Goal: Information Seeking & Learning: Learn about a topic

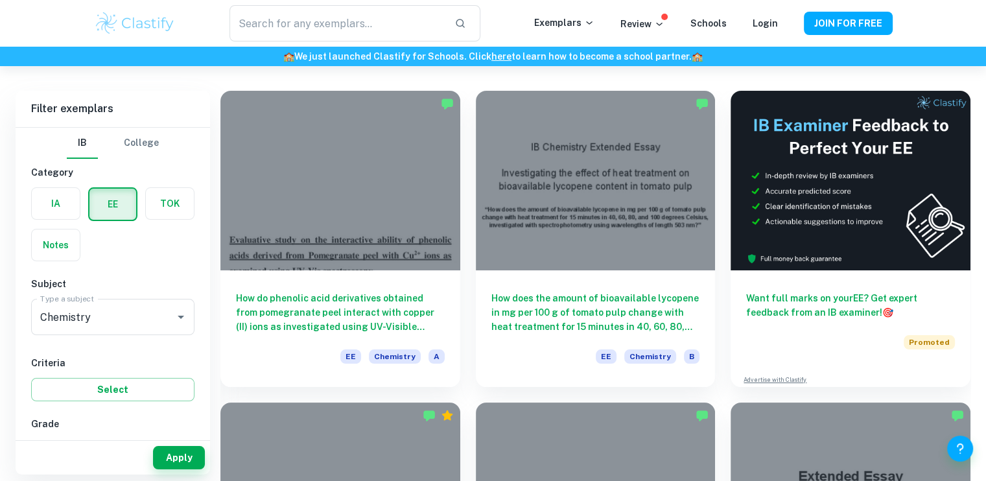
scroll to position [75, 0]
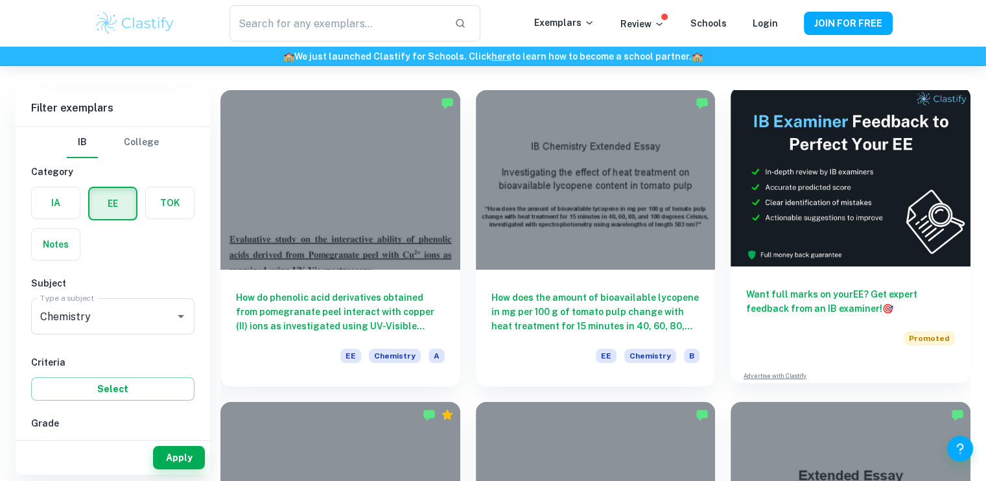
click at [826, 303] on h6 "Want full marks on your EE ? Get expert feedback from an IB examiner! 🎯" at bounding box center [850, 301] width 209 height 29
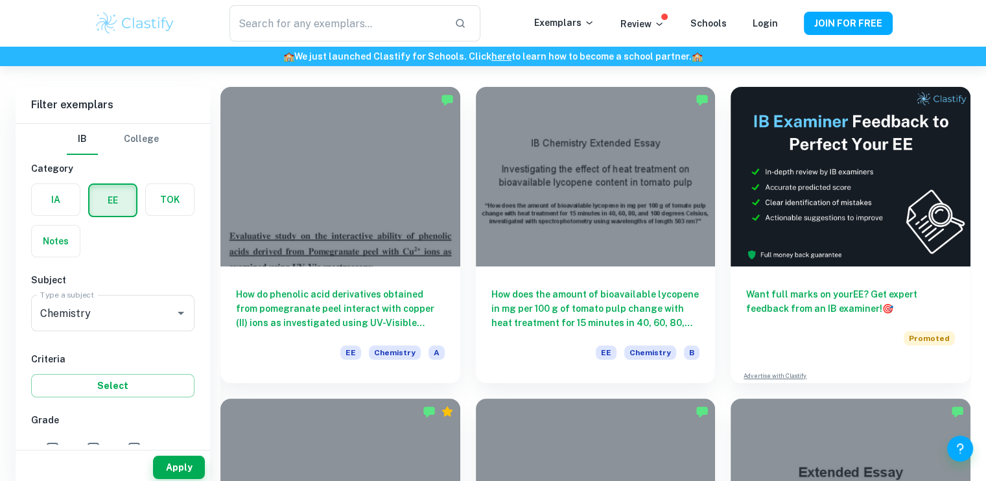
scroll to position [87, 0]
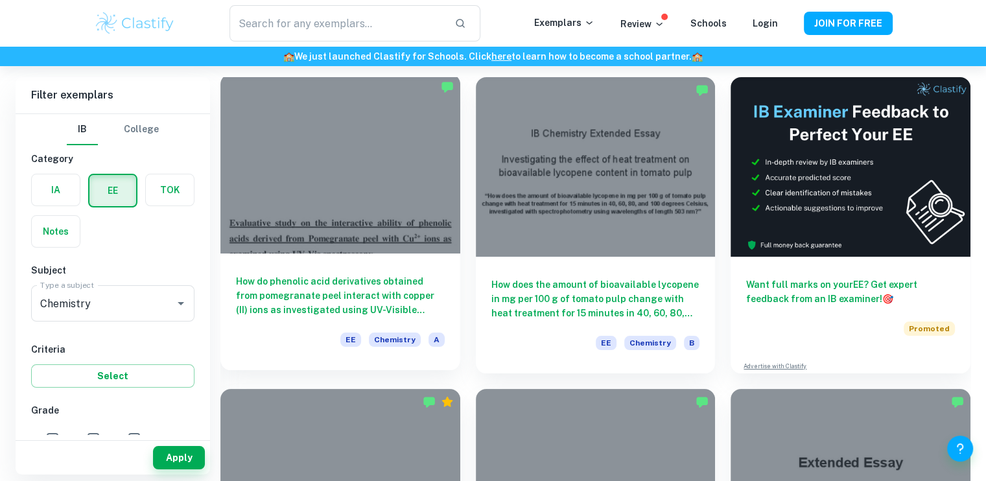
click at [376, 284] on h6 "How do phenolic acid derivatives obtained from pomegranate peel interact with c…" at bounding box center [340, 295] width 209 height 43
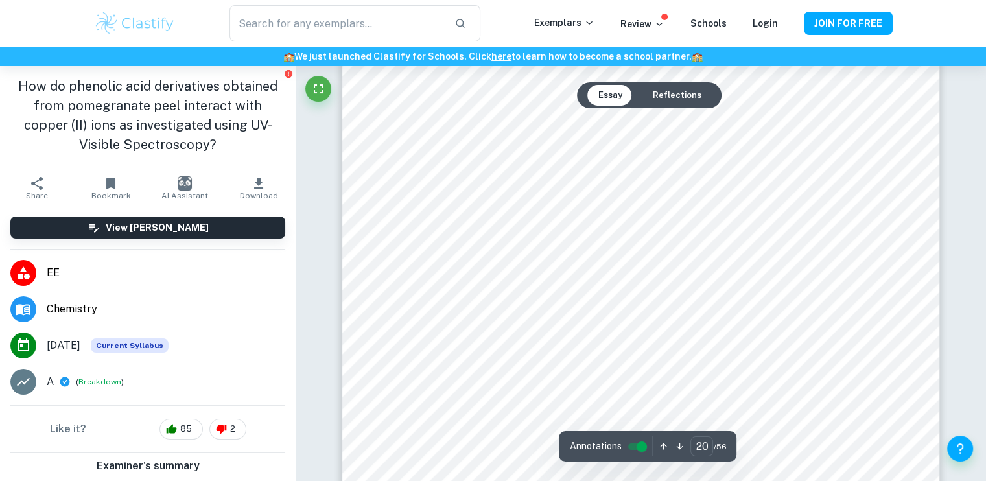
scroll to position [16605, 0]
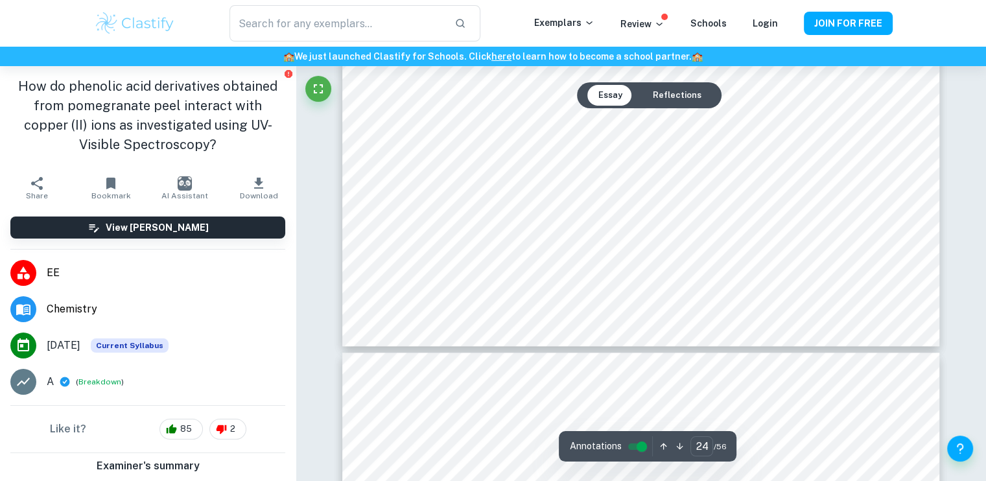
type input "25"
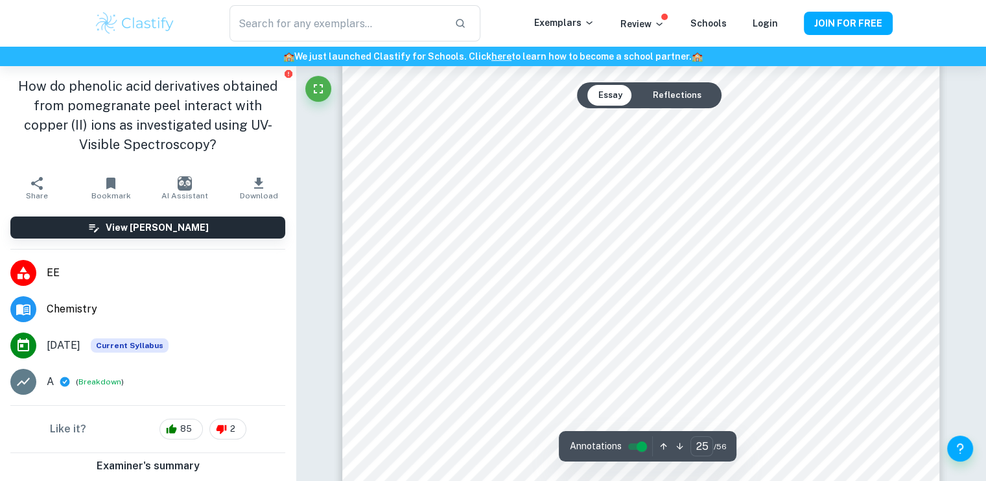
scroll to position [21162, 0]
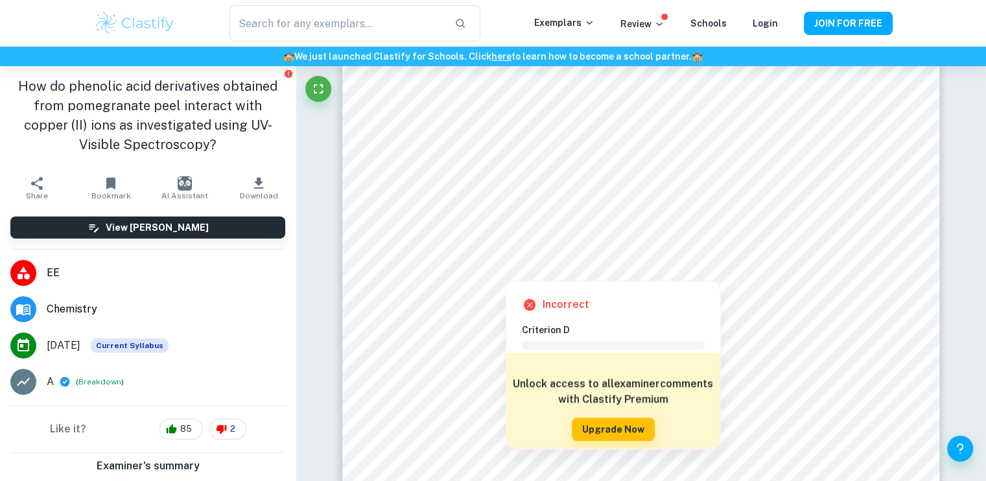
click at [545, 334] on h6 "Criterion D" at bounding box center [618, 330] width 193 height 14
click at [556, 271] on div at bounding box center [505, 272] width 171 height 12
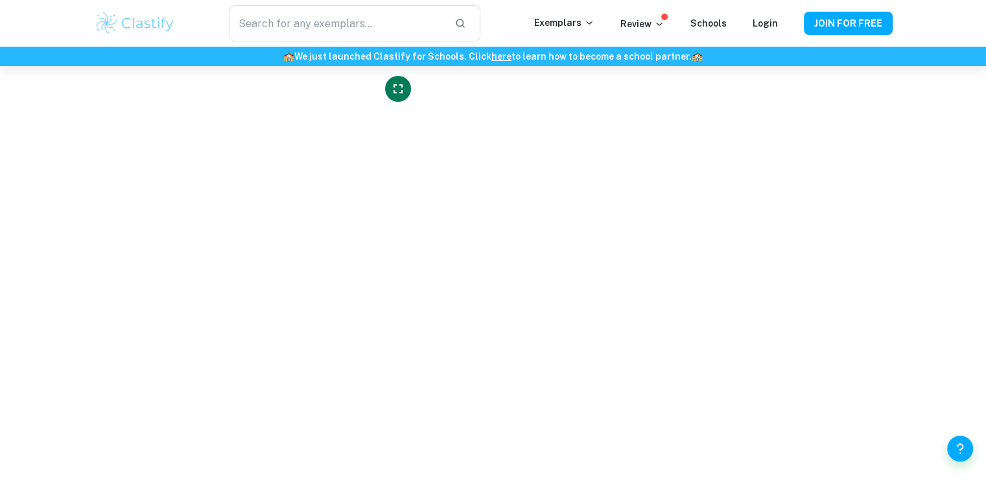
scroll to position [4145, 0]
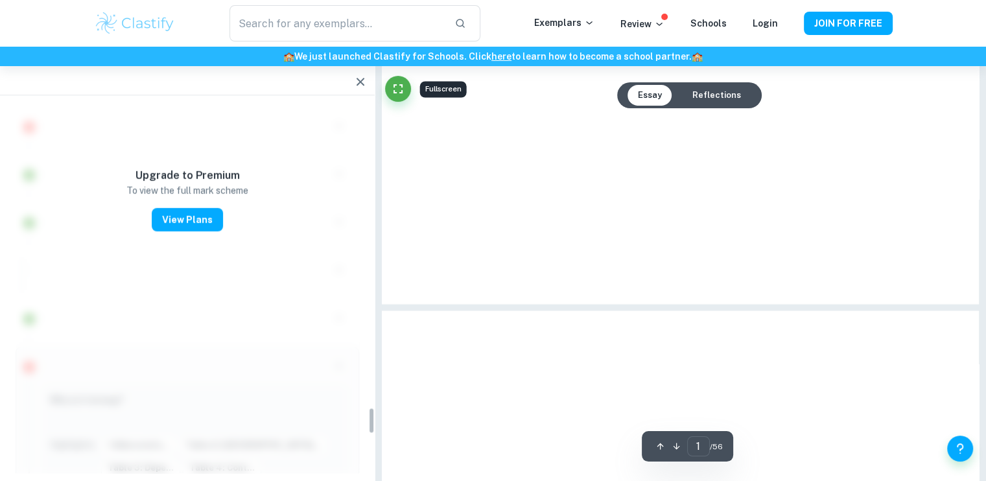
type input "25"
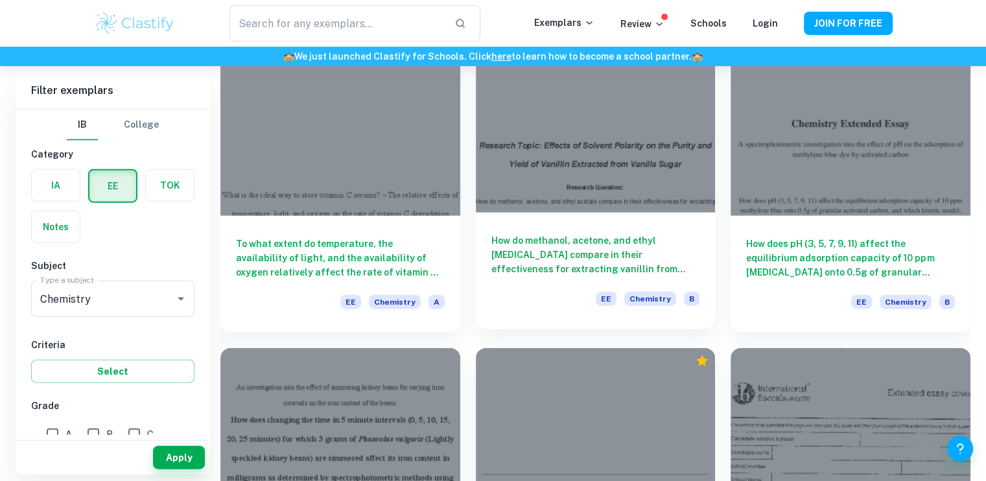
scroll to position [2953, 0]
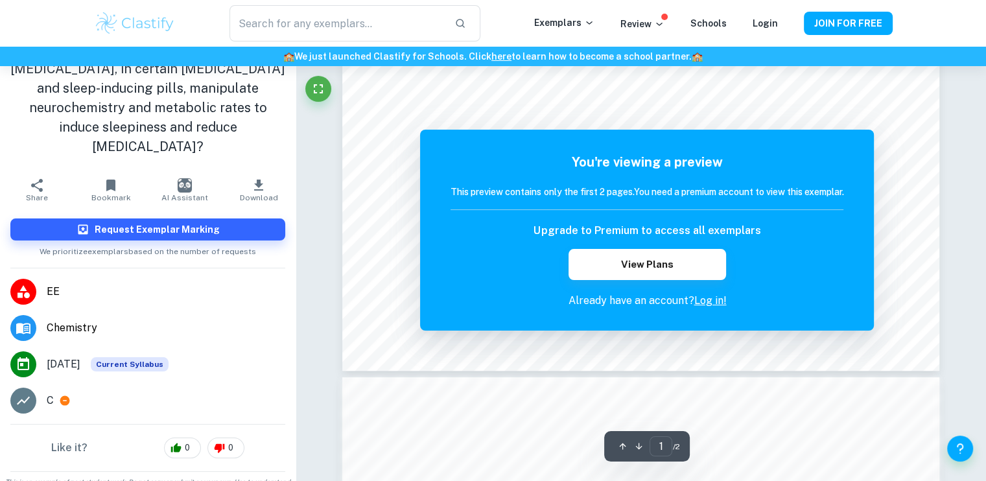
scroll to position [552, 0]
click at [710, 298] on link "Log in!" at bounding box center [709, 300] width 32 height 12
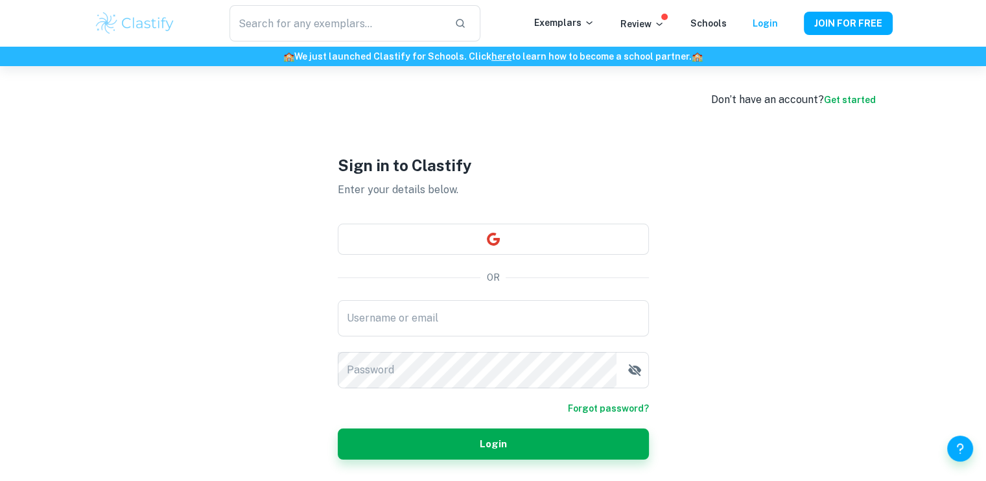
type input "26sumaitaf@his.ac.zw"
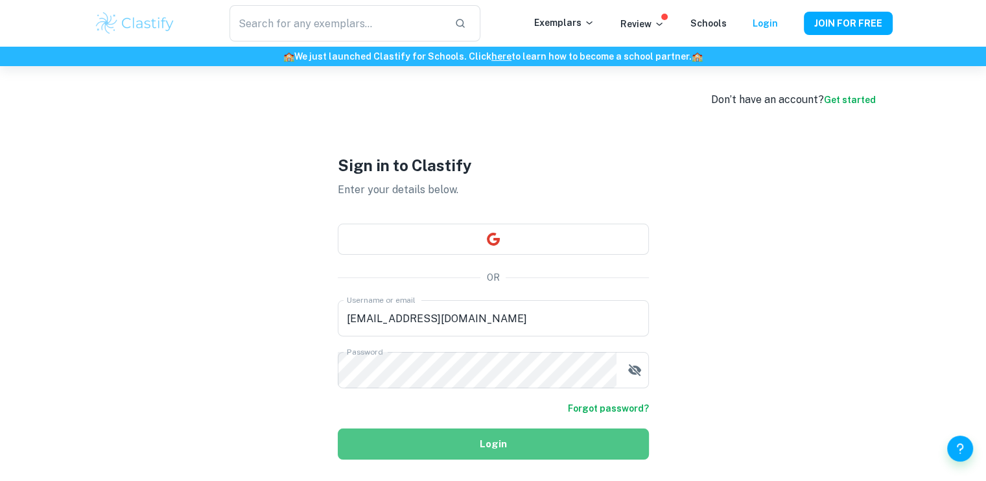
click at [591, 449] on button "Login" at bounding box center [493, 443] width 311 height 31
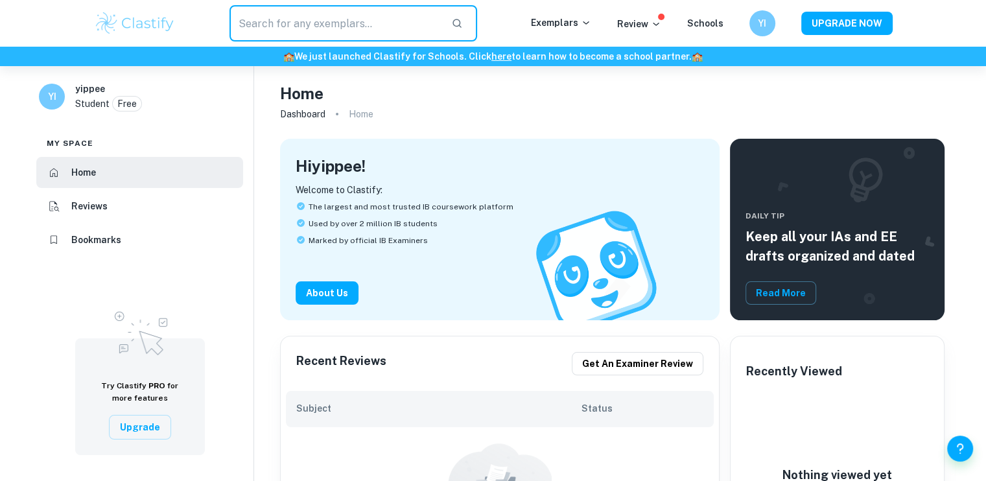
click at [394, 36] on input "text" at bounding box center [335, 23] width 212 height 36
type input "ee chemistry"
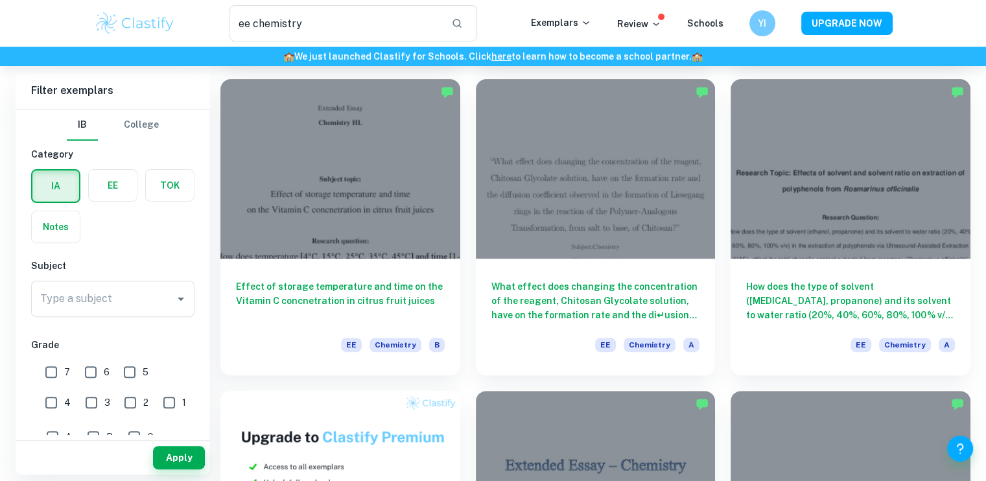
scroll to position [375, 0]
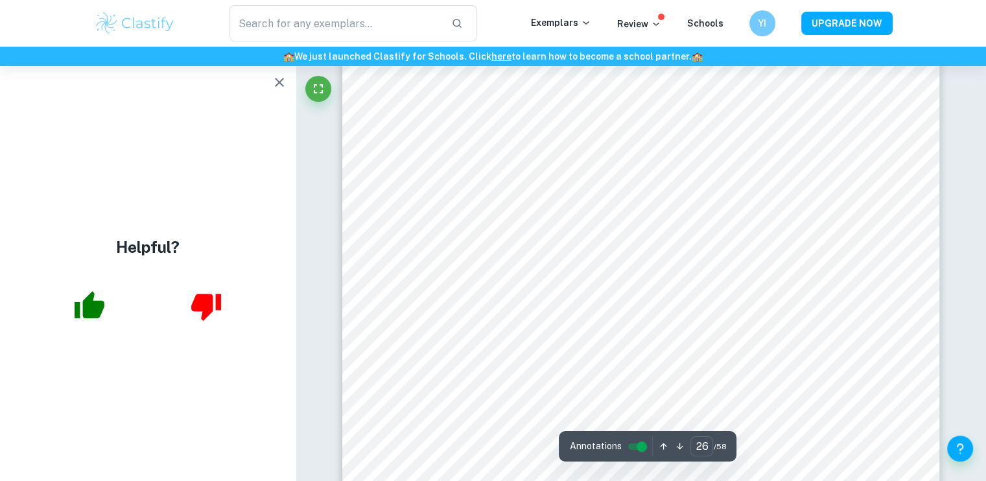
scroll to position [20141, 0]
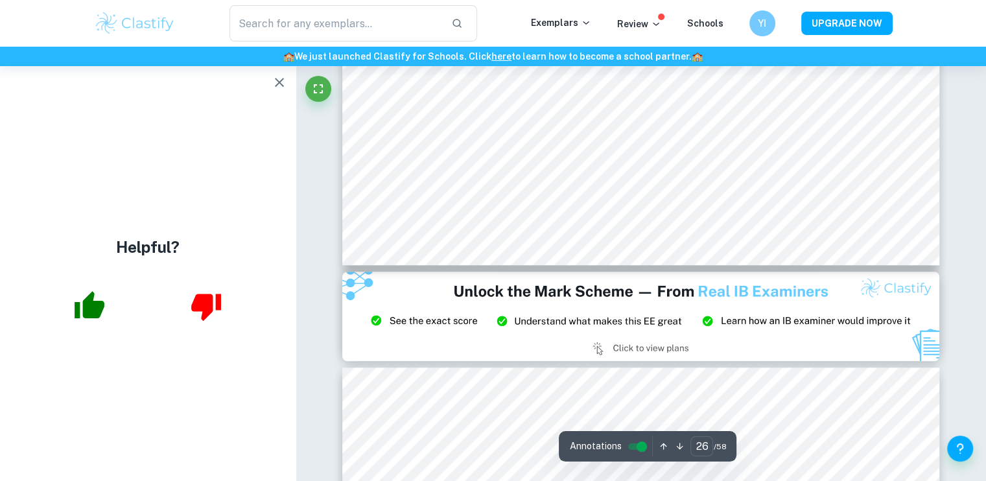
type input "27"
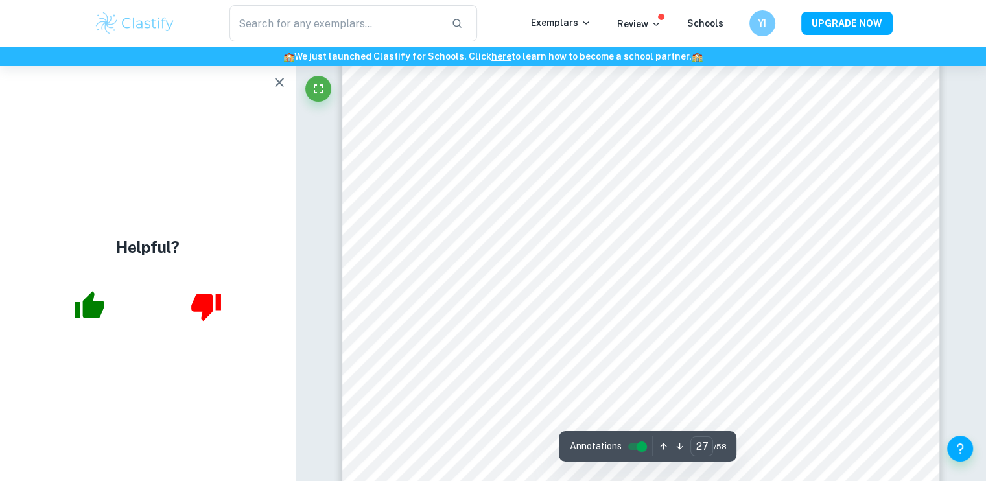
scroll to position [20903, 0]
